Goal: Find specific page/section: Find specific page/section

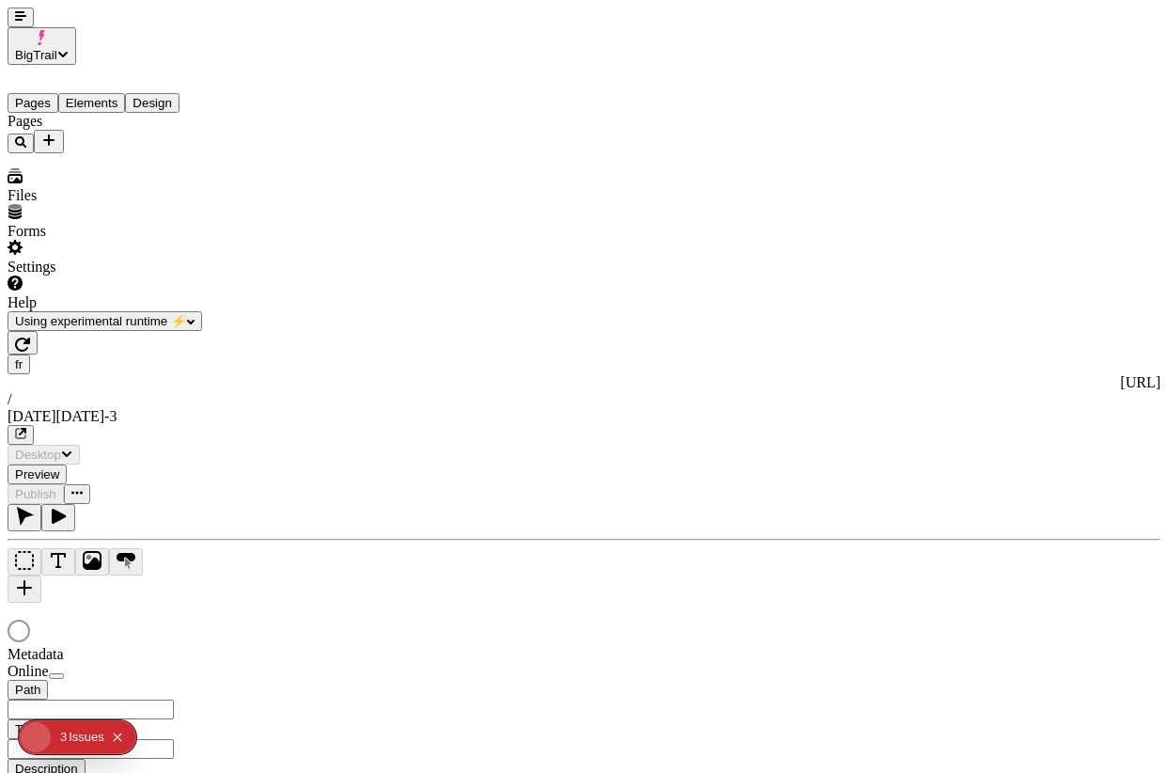
type input "/black-[DATE]-3"
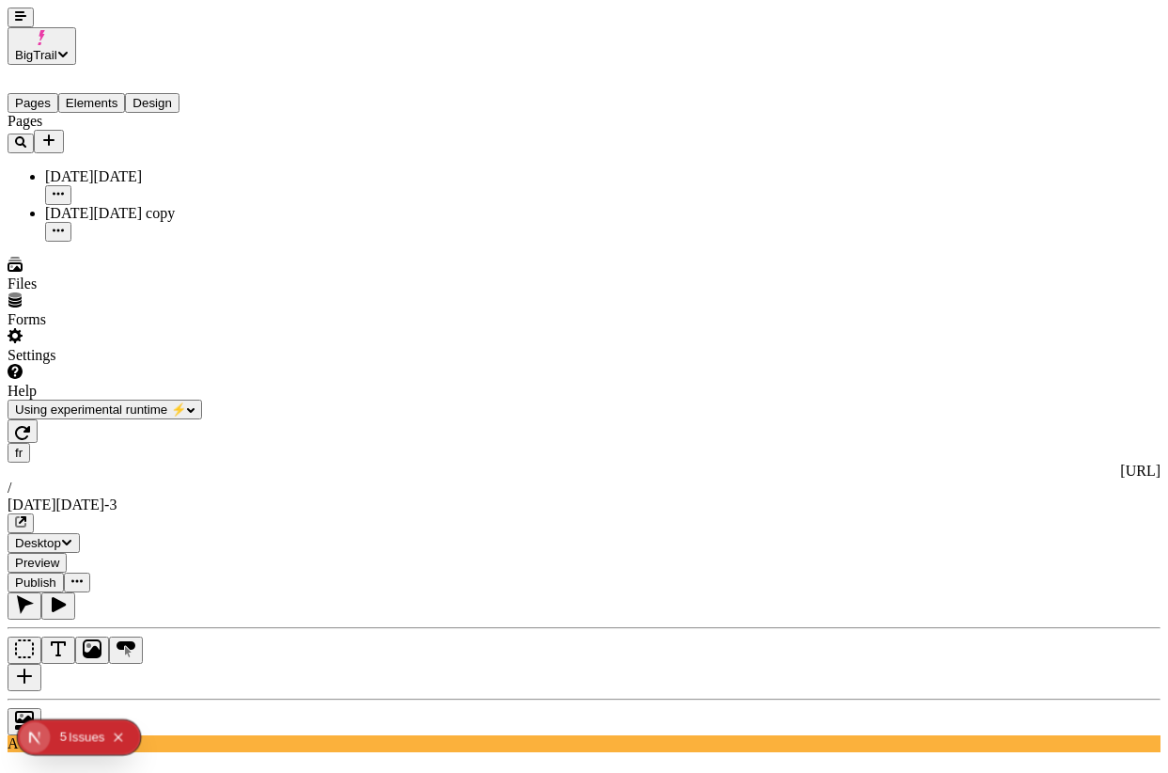
click at [34, 513] on button "button" at bounding box center [21, 523] width 26 height 20
click at [123, 738] on icon "Collapse issues badge" at bounding box center [118, 736] width 11 height 11
click at [38, 419] on button "button" at bounding box center [23, 430] width 30 height 23
